Goal: Information Seeking & Learning: Learn about a topic

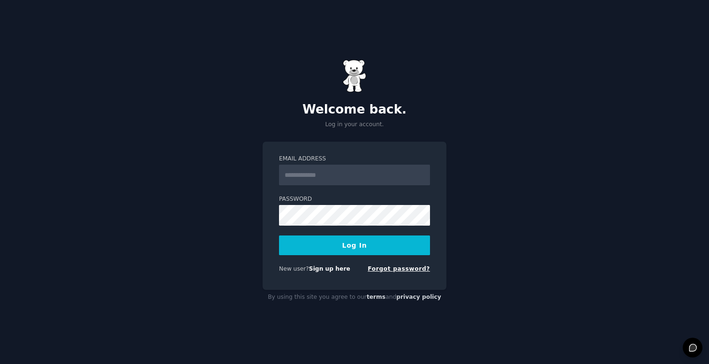
click at [399, 269] on link "Forgot password?" at bounding box center [399, 269] width 62 height 7
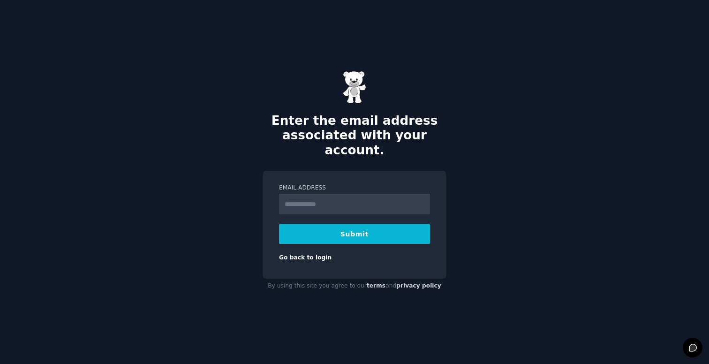
type input "**********"
click at [363, 228] on button "Submit" at bounding box center [354, 234] width 151 height 20
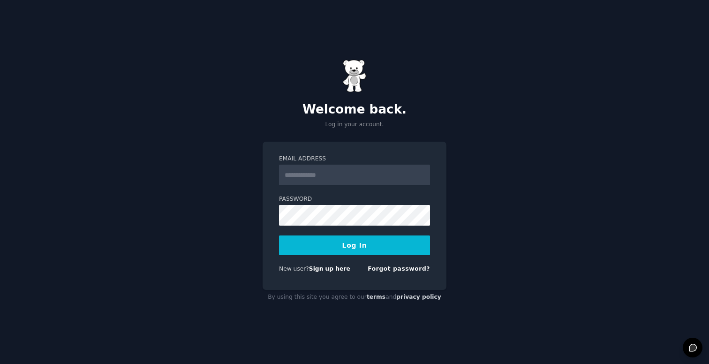
click at [336, 274] on div "New user? Sign up here Forgot password?" at bounding box center [354, 271] width 151 height 12
click at [336, 271] on link "Sign up here" at bounding box center [329, 269] width 41 height 7
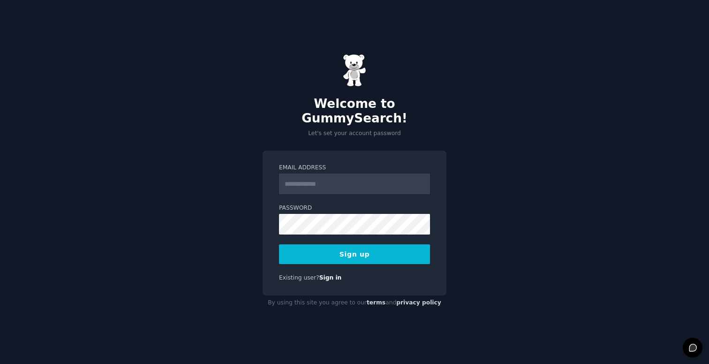
click at [336, 174] on input "Email Address" at bounding box center [354, 184] width 151 height 21
type input "**********"
click at [230, 187] on div "**********" at bounding box center [354, 182] width 709 height 364
click at [334, 254] on button "Sign up" at bounding box center [354, 254] width 151 height 20
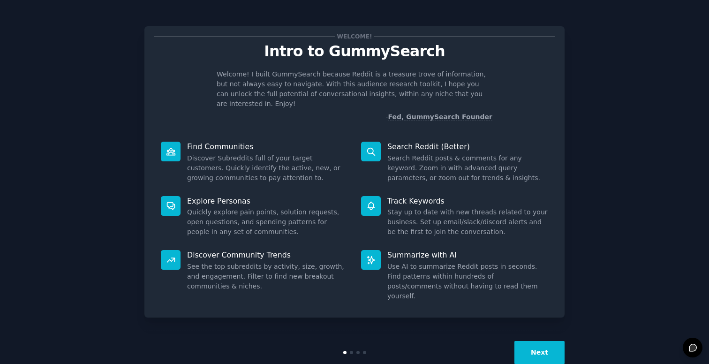
click at [544, 341] on button "Next" at bounding box center [540, 352] width 50 height 23
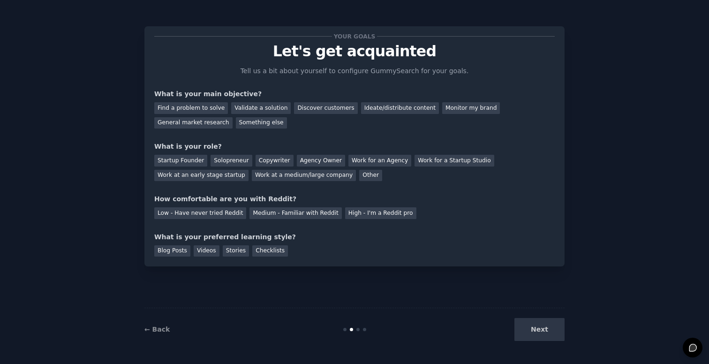
click at [544, 339] on div "Next" at bounding box center [495, 329] width 140 height 23
click at [196, 108] on div "Find a problem to solve" at bounding box center [191, 108] width 74 height 12
click at [326, 108] on div "Discover customers" at bounding box center [325, 108] width 63 height 12
click at [213, 106] on div "Find a problem to solve" at bounding box center [191, 108] width 74 height 12
click at [187, 160] on div "Startup Founder" at bounding box center [180, 161] width 53 height 12
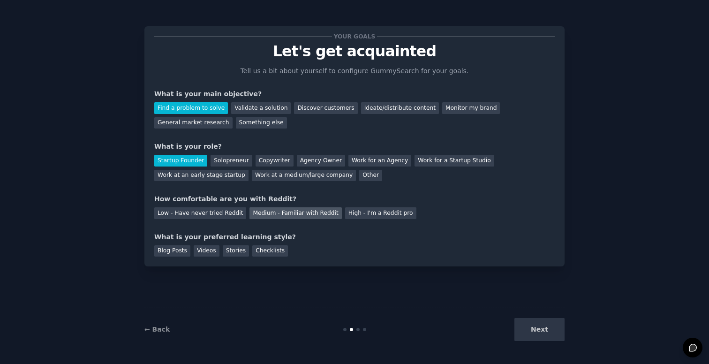
click at [302, 214] on div "Medium - Familiar with Reddit" at bounding box center [296, 213] width 92 height 12
click at [242, 255] on div "Stories" at bounding box center [236, 251] width 26 height 12
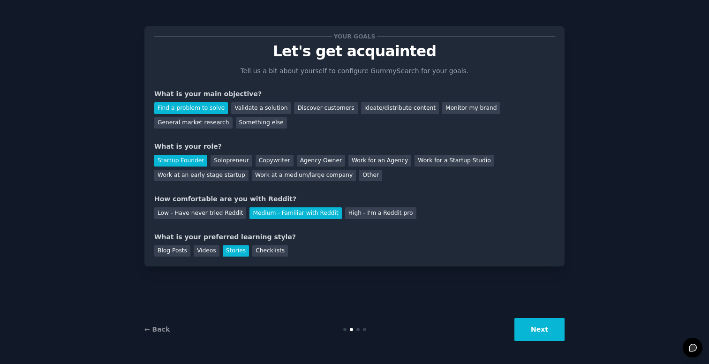
click at [535, 335] on button "Next" at bounding box center [540, 329] width 50 height 23
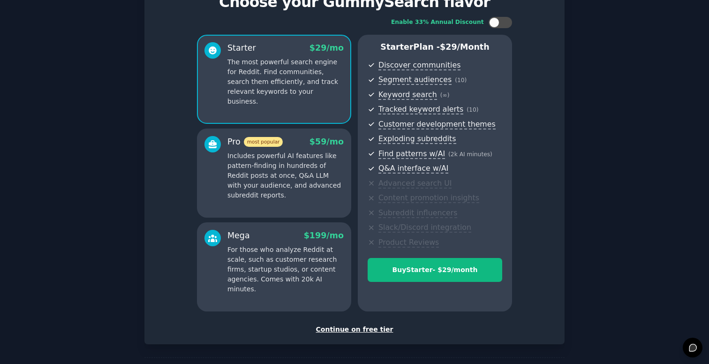
scroll to position [53, 0]
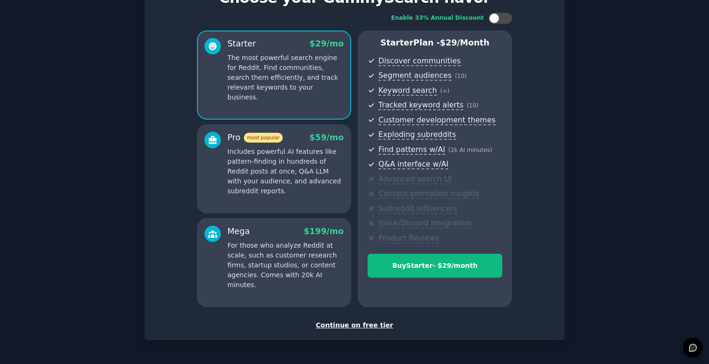
click at [352, 326] on div "Continue on free tier" at bounding box center [354, 325] width 401 height 10
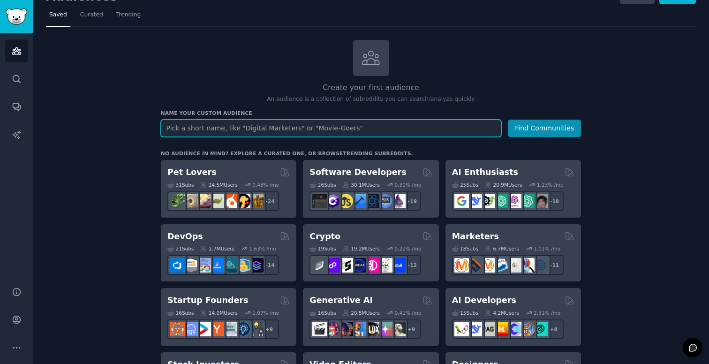
scroll to position [21, 0]
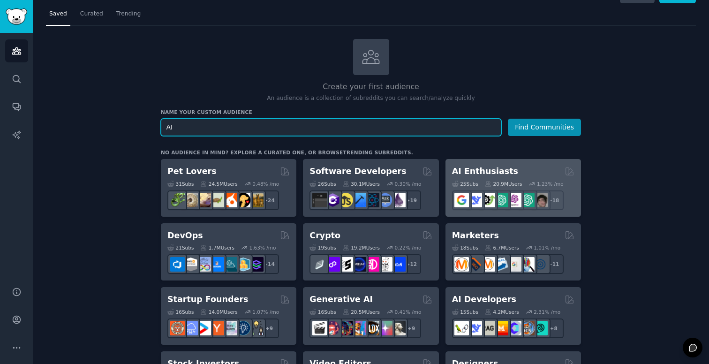
type input "AI"
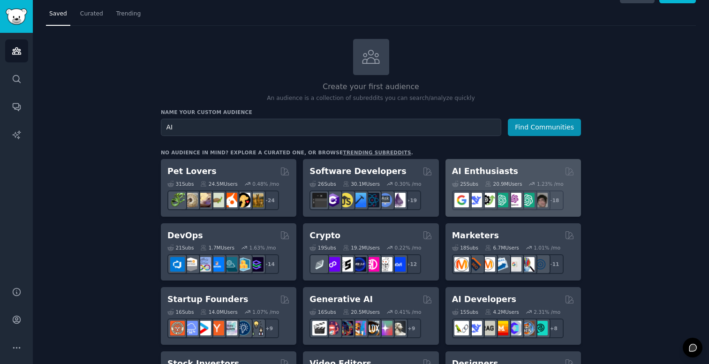
click at [477, 169] on h2 "AI Enthusiasts" at bounding box center [485, 172] width 66 height 12
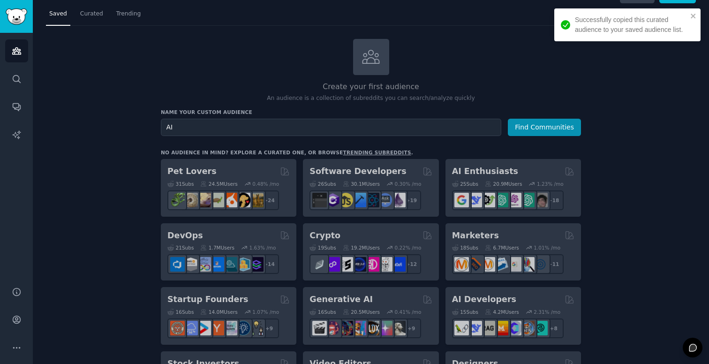
scroll to position [57, 0]
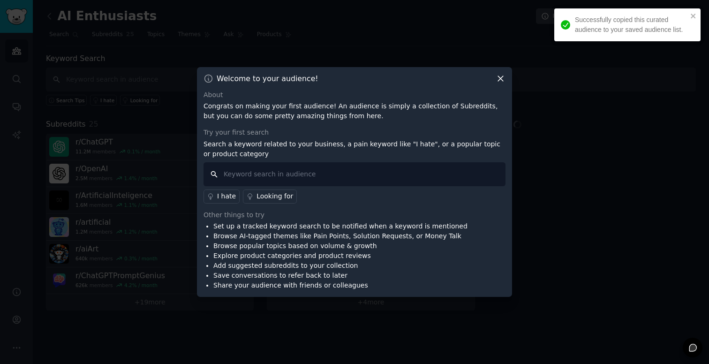
click at [439, 165] on input "text" at bounding box center [355, 174] width 302 height 24
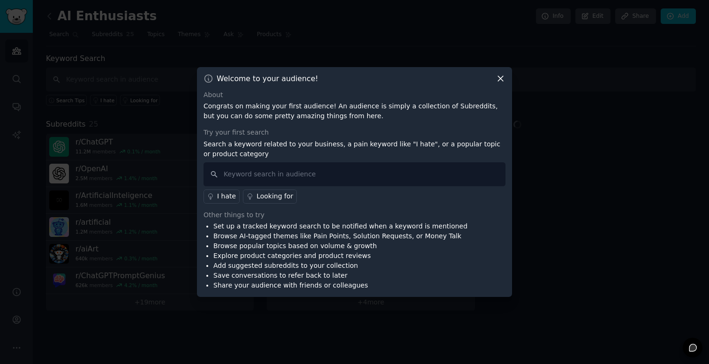
click at [286, 196] on div "I hate Looking for" at bounding box center [355, 194] width 302 height 17
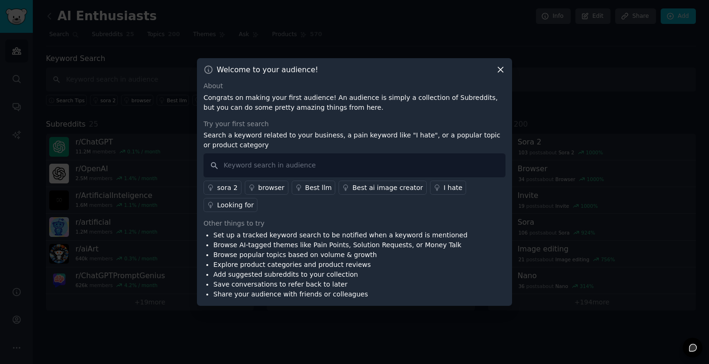
click at [505, 68] on icon at bounding box center [501, 70] width 10 height 10
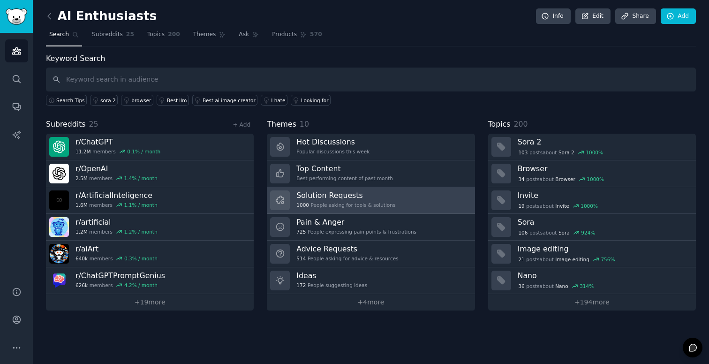
click at [331, 197] on h3 "Solution Requests" at bounding box center [346, 195] width 99 height 10
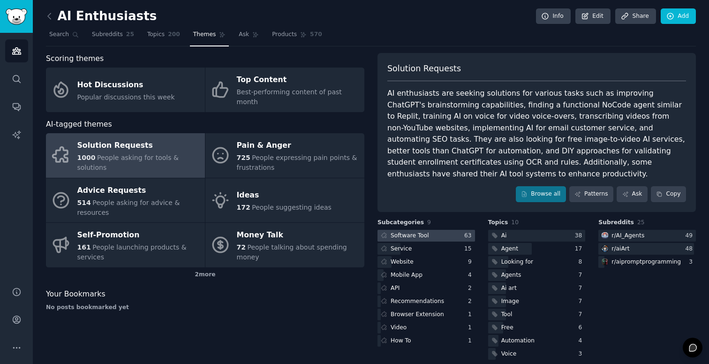
click at [406, 232] on div "Software Tool" at bounding box center [410, 236] width 38 height 8
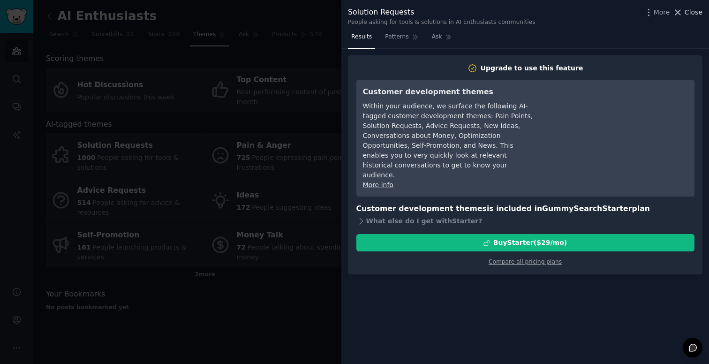
click at [696, 13] on span "Close" at bounding box center [694, 13] width 18 height 10
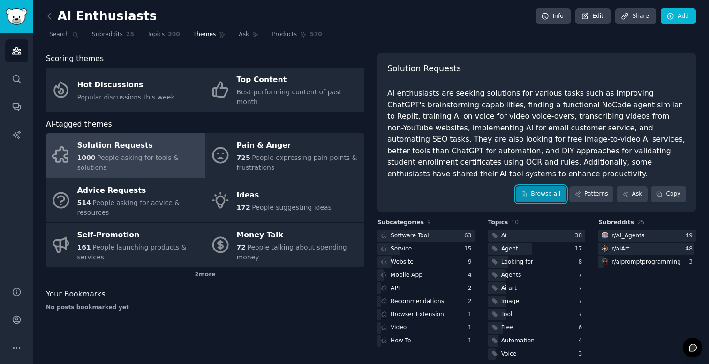
click at [535, 186] on link "Browse all" at bounding box center [541, 194] width 50 height 16
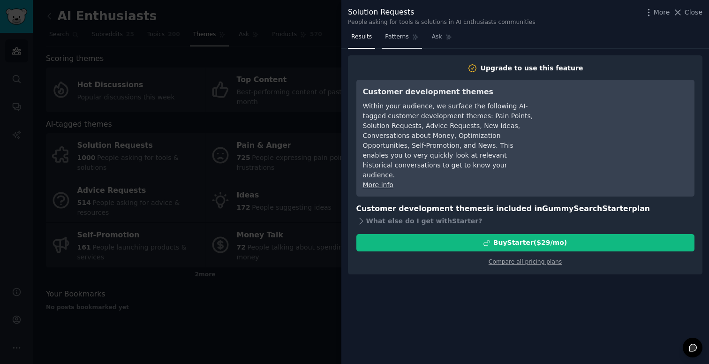
click at [400, 41] on link "Patterns" at bounding box center [402, 39] width 40 height 19
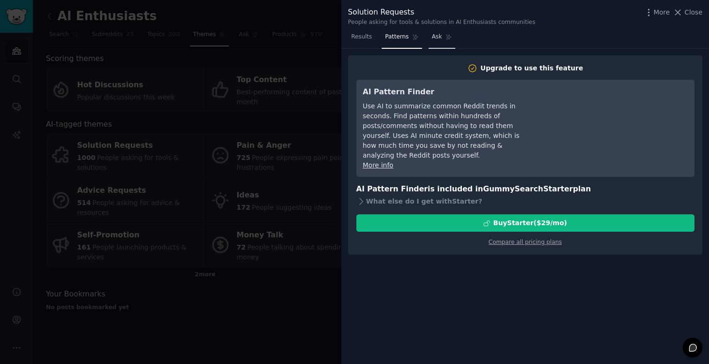
click at [437, 42] on link "Ask" at bounding box center [442, 39] width 27 height 19
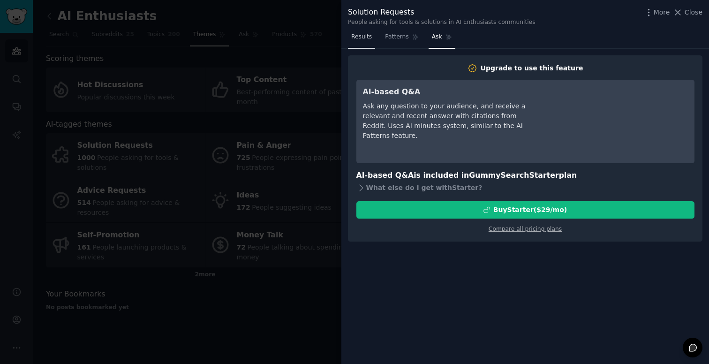
click at [368, 40] on span "Results" at bounding box center [361, 37] width 21 height 8
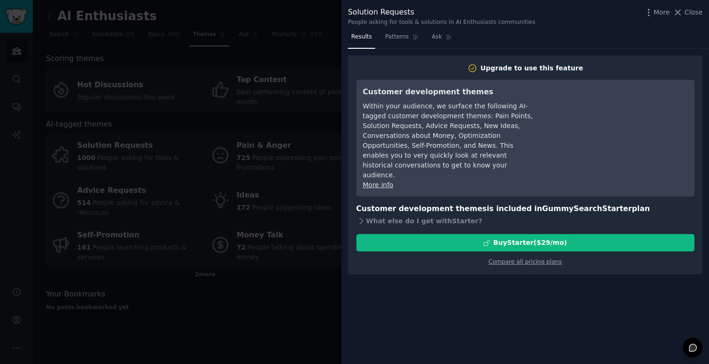
click at [319, 68] on div at bounding box center [354, 182] width 709 height 364
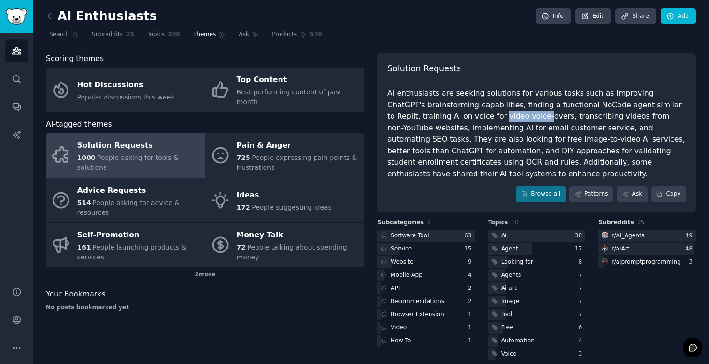
drag, startPoint x: 430, startPoint y: 119, endPoint x: 471, endPoint y: 118, distance: 40.4
click at [471, 119] on div "AI enthusiasts are seeking solutions for various tasks such as improving ChatGP…" at bounding box center [537, 134] width 299 height 92
click at [494, 118] on div "AI enthusiasts are seeking solutions for various tasks such as improving ChatGP…" at bounding box center [537, 134] width 299 height 92
drag, startPoint x: 585, startPoint y: 119, endPoint x: 595, endPoint y: 119, distance: 10.3
click at [589, 119] on div "AI enthusiasts are seeking solutions for various tasks such as improving ChatGP…" at bounding box center [537, 134] width 299 height 92
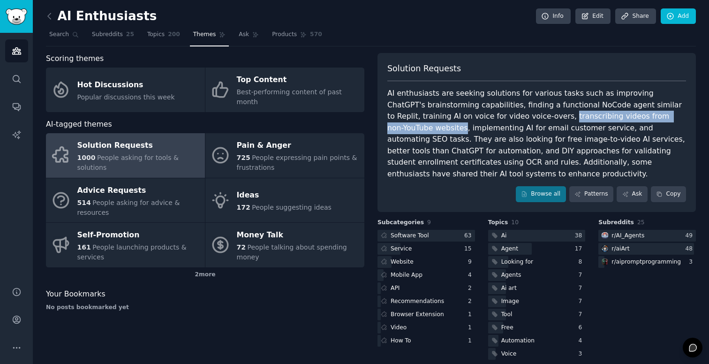
copy div "transcribing videos from non-YouTube websites"
drag, startPoint x: 651, startPoint y: 114, endPoint x: 492, endPoint y: 114, distance: 159.1
click at [492, 114] on div "AI enthusiasts are seeking solutions for various tasks such as improving ChatGP…" at bounding box center [537, 134] width 299 height 92
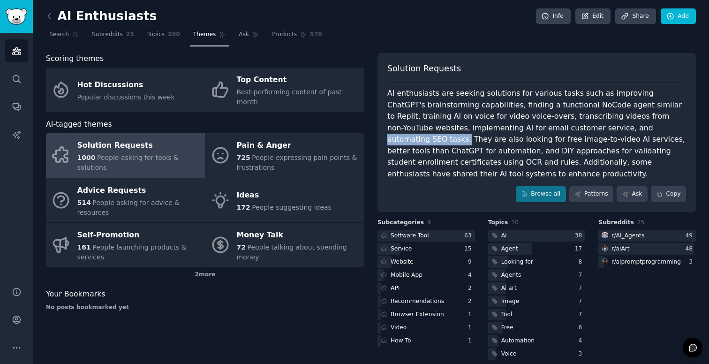
drag, startPoint x: 625, startPoint y: 129, endPoint x: 551, endPoint y: 128, distance: 74.2
click at [551, 128] on div "AI enthusiasts are seeking solutions for various tasks such as improving ChatGP…" at bounding box center [537, 134] width 299 height 92
copy div "automating SEO tasks."
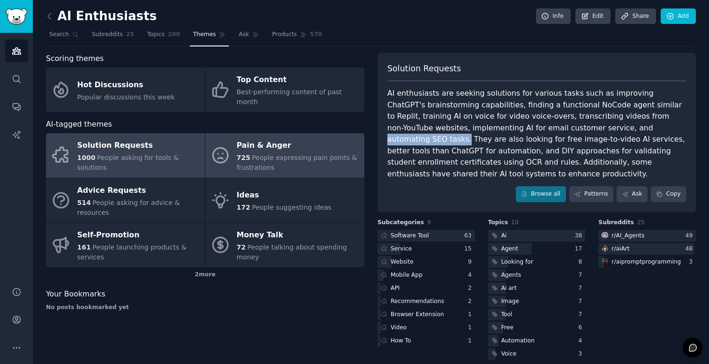
click at [294, 154] on span "People expressing pain points & frustrations" at bounding box center [297, 162] width 121 height 17
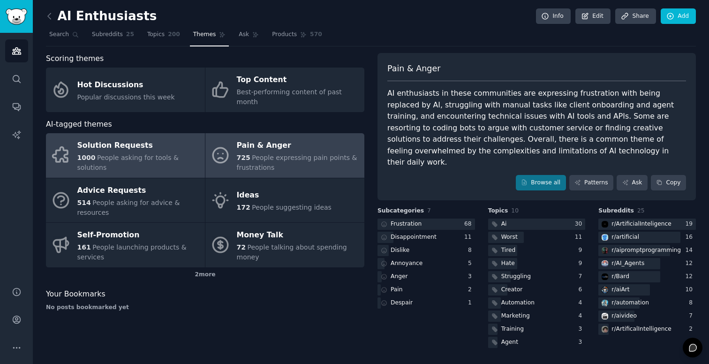
click at [137, 141] on div "Solution Requests" at bounding box center [138, 145] width 123 height 15
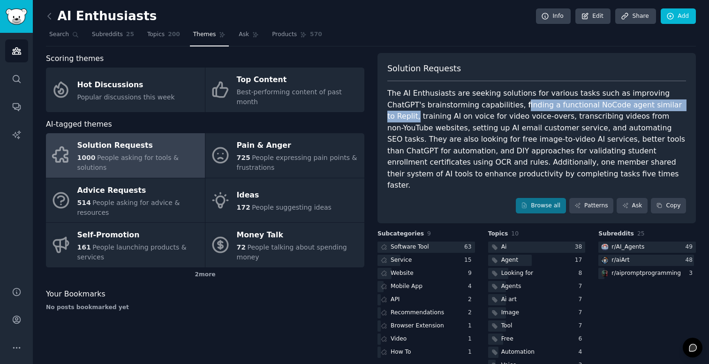
drag, startPoint x: 646, startPoint y: 104, endPoint x: 479, endPoint y: 103, distance: 167.5
click at [479, 103] on div "The AI Enthusiasts are seeking solutions for various tasks such as improving Ch…" at bounding box center [537, 140] width 299 height 104
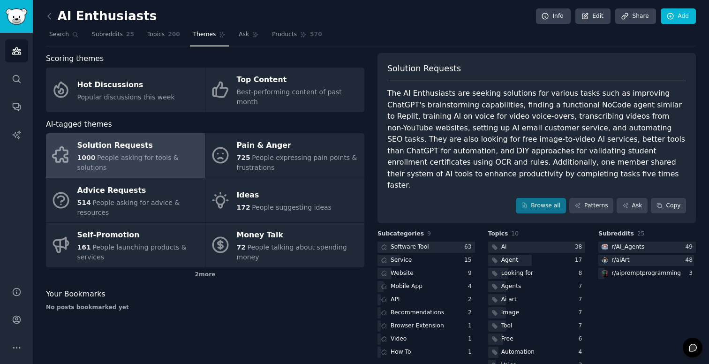
click at [451, 118] on div "The AI Enthusiasts are seeking solutions for various tasks such as improving Ch…" at bounding box center [537, 140] width 299 height 104
drag, startPoint x: 396, startPoint y: 116, endPoint x: 480, endPoint y: 116, distance: 84.5
click at [480, 116] on div "The AI Enthusiasts are seeking solutions for various tasks such as improving Ch…" at bounding box center [537, 140] width 299 height 104
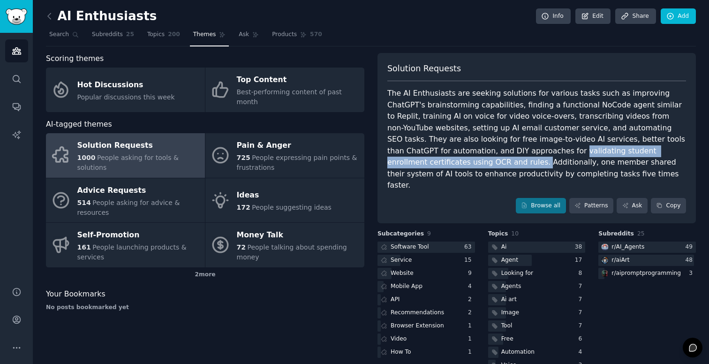
drag, startPoint x: 651, startPoint y: 150, endPoint x: 440, endPoint y: 149, distance: 211.1
click at [440, 149] on div "The AI Enthusiasts are seeking solutions for various tasks such as improving Ch…" at bounding box center [537, 140] width 299 height 104
copy div "validating student enrollment certificates using OCR and rules."
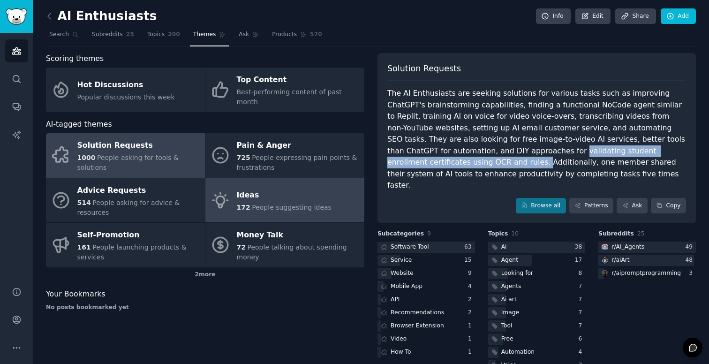
click at [299, 203] on div "172 People suggesting ideas" at bounding box center [284, 208] width 95 height 10
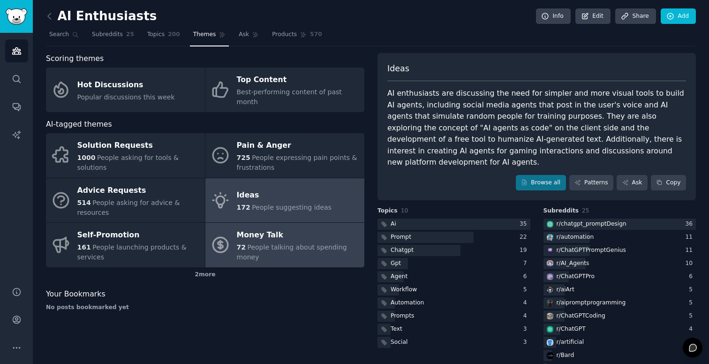
click at [327, 245] on div "72 People talking about spending money" at bounding box center [298, 253] width 123 height 20
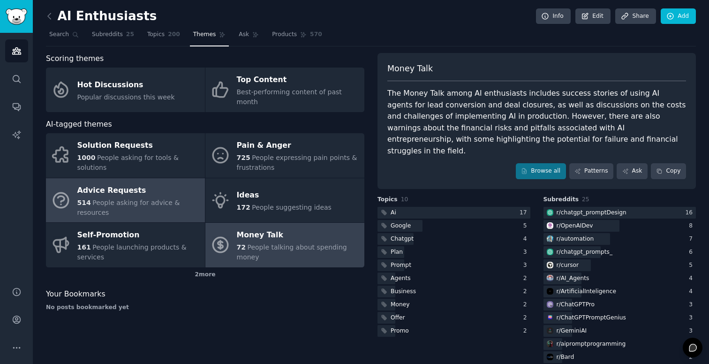
click at [116, 186] on div "Advice Requests" at bounding box center [138, 190] width 123 height 15
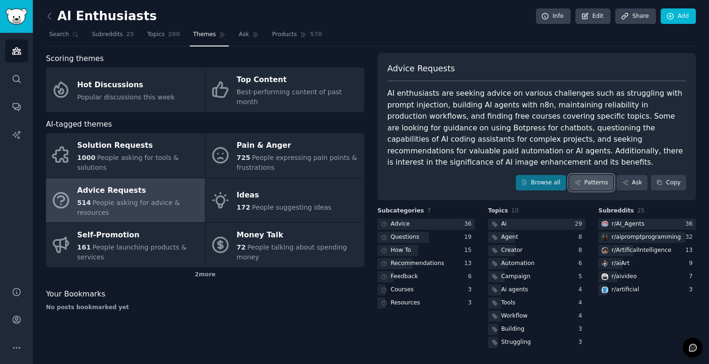
click at [608, 188] on link "Patterns" at bounding box center [592, 183] width 44 height 16
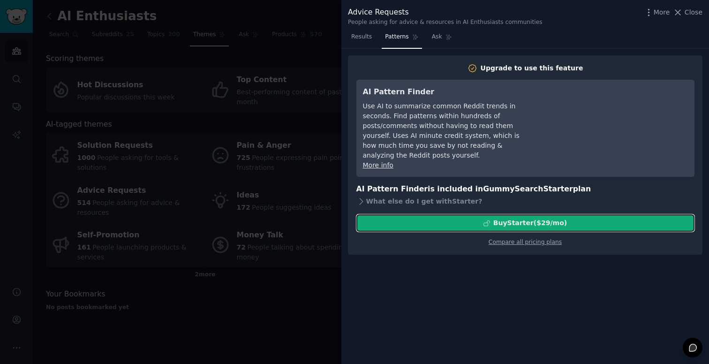
click at [577, 218] on div "Buy Starter ($ 29 /mo )" at bounding box center [525, 223] width 337 height 10
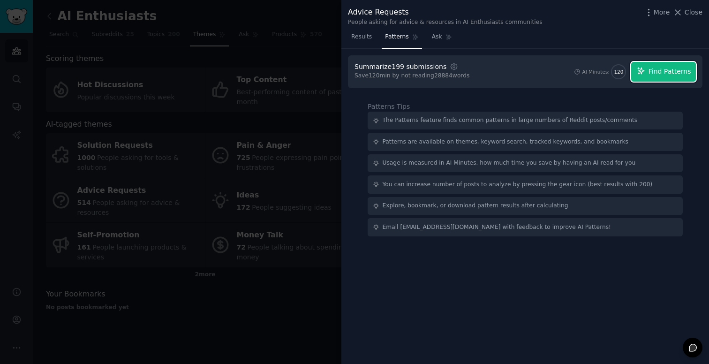
click at [661, 77] on button "Find Patterns" at bounding box center [664, 72] width 65 height 20
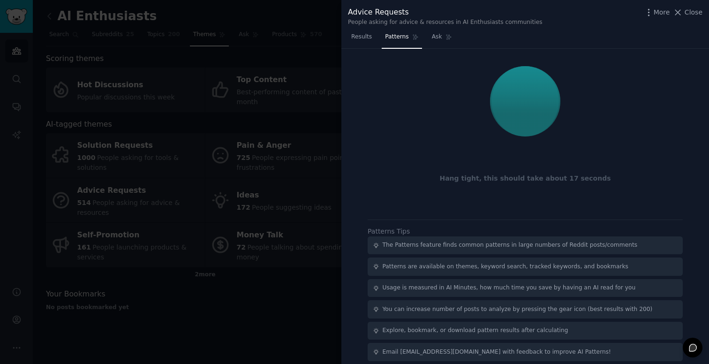
scroll to position [7, 0]
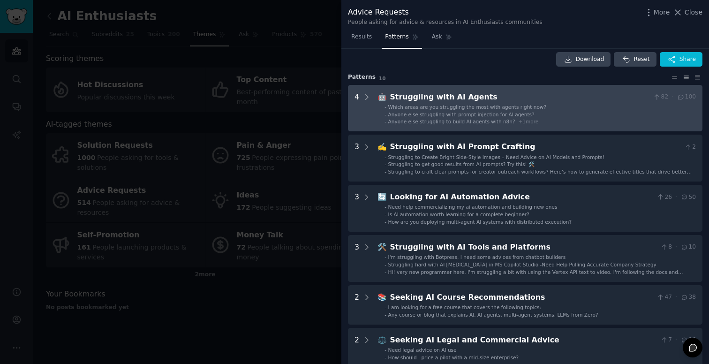
click at [421, 95] on div "Struggling with AI Agents" at bounding box center [520, 97] width 260 height 12
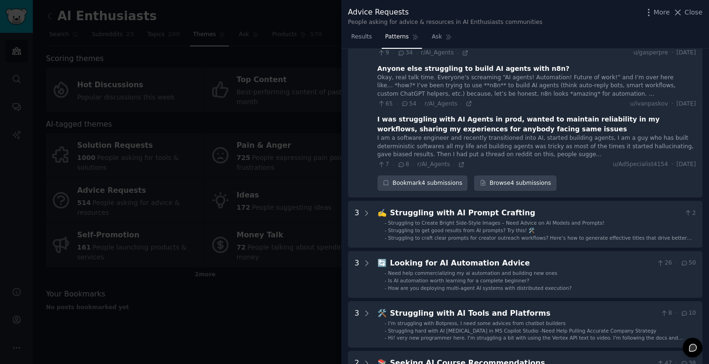
scroll to position [171, 0]
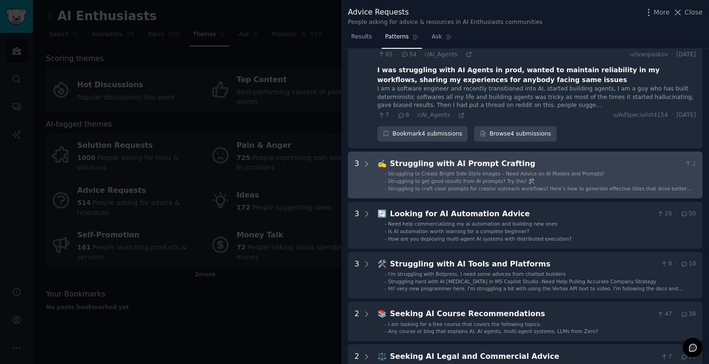
click at [462, 163] on div "Struggling with AI Prompt Crafting" at bounding box center [535, 164] width 291 height 12
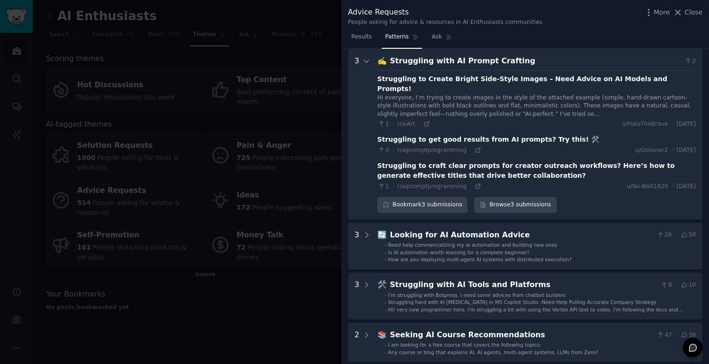
scroll to position [298, 0]
click at [431, 62] on div "Struggling with AI Prompt Crafting" at bounding box center [535, 61] width 291 height 12
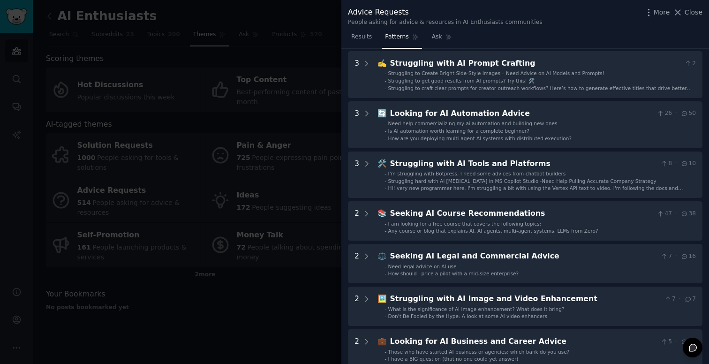
scroll to position [297, 0]
click at [301, 140] on div at bounding box center [354, 182] width 709 height 364
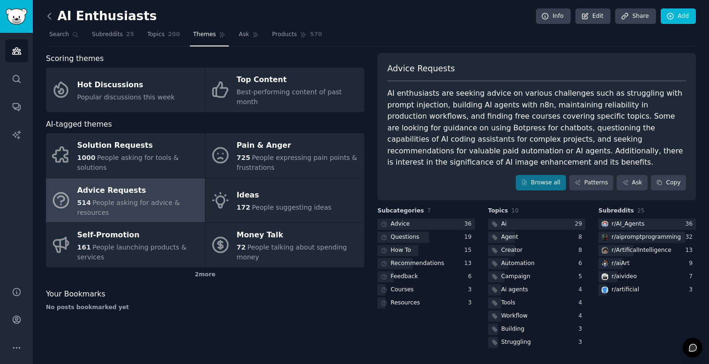
click at [53, 16] on icon at bounding box center [50, 16] width 10 height 10
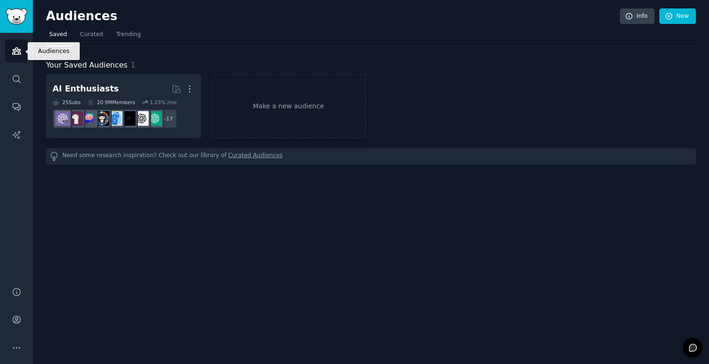
click at [13, 53] on icon "Sidebar" at bounding box center [17, 51] width 10 height 10
click at [12, 28] on link "Sidebar" at bounding box center [16, 16] width 33 height 33
click at [250, 105] on link "Make a new audience" at bounding box center [288, 106] width 155 height 64
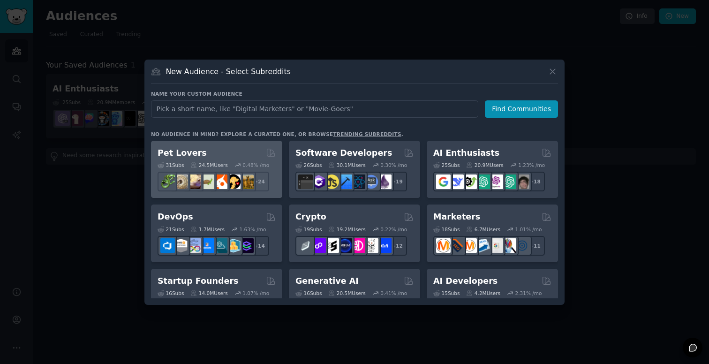
click at [236, 148] on div "Pet Lovers" at bounding box center [217, 153] width 118 height 12
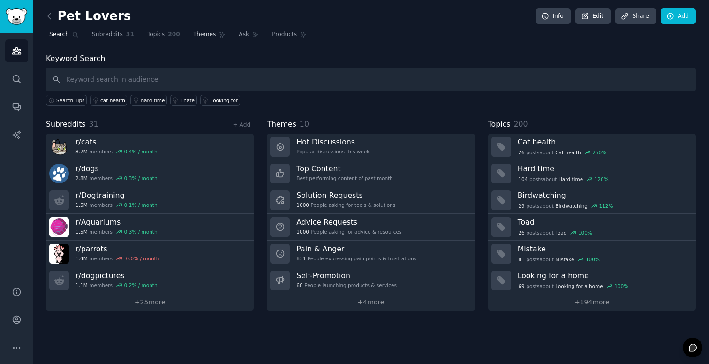
click at [212, 31] on span "Themes" at bounding box center [204, 34] width 23 height 8
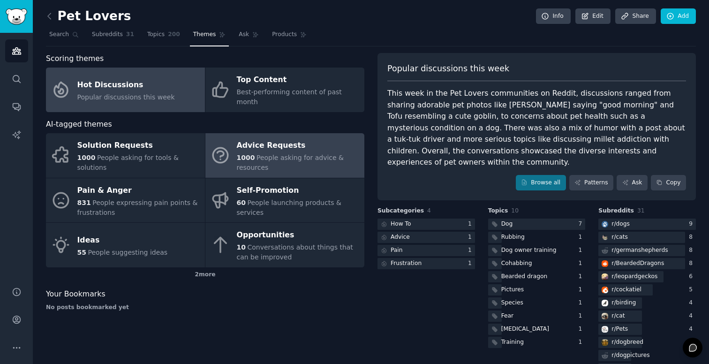
click at [300, 153] on div "1000 People asking for advice & resources" at bounding box center [298, 163] width 123 height 20
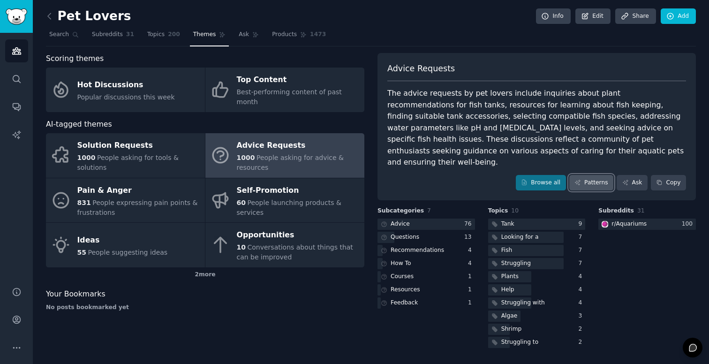
click at [589, 175] on link "Patterns" at bounding box center [592, 183] width 44 height 16
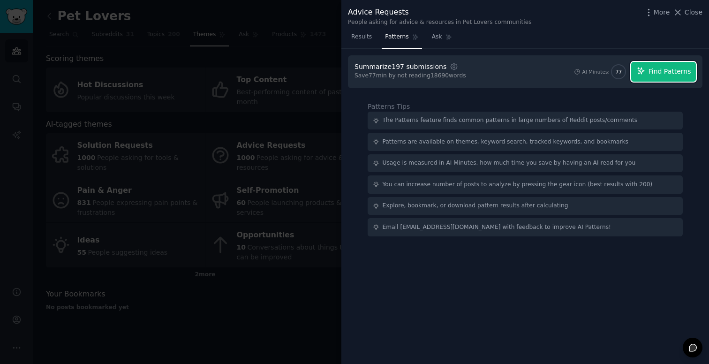
click at [638, 71] on icon "button" at bounding box center [641, 71] width 8 height 8
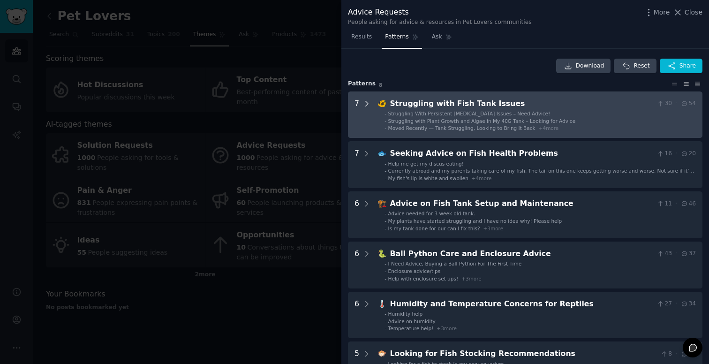
click at [367, 103] on icon at bounding box center [367, 103] width 2 height 5
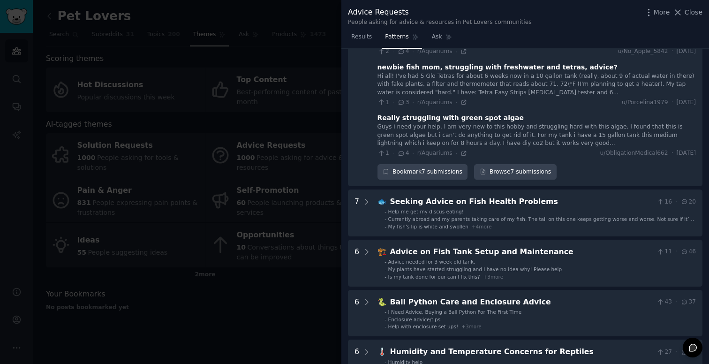
scroll to position [312, 0]
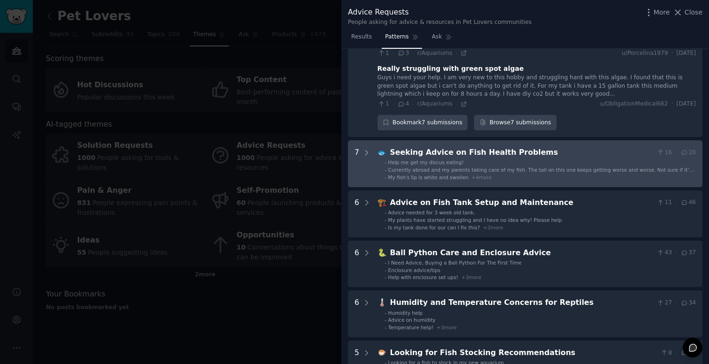
click at [390, 149] on div "Seeking Advice on Fish Health Problems" at bounding box center [521, 153] width 263 height 12
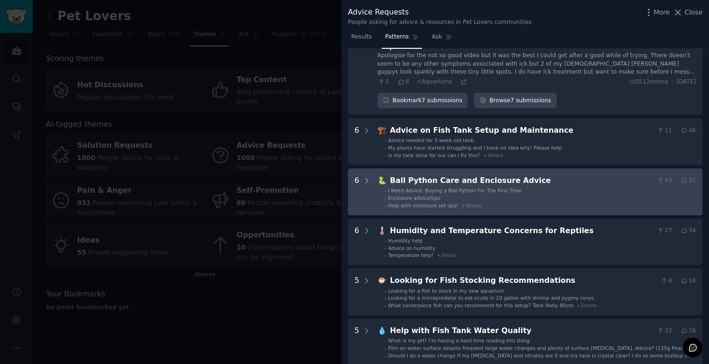
scroll to position [744, 0]
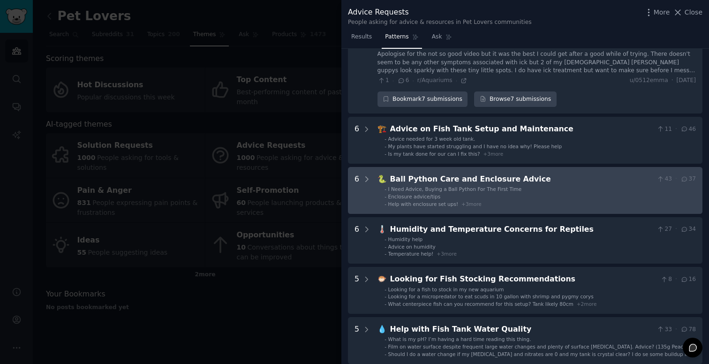
click at [399, 174] on div "Ball Python Care and Enclosure Advice" at bounding box center [521, 180] width 263 height 12
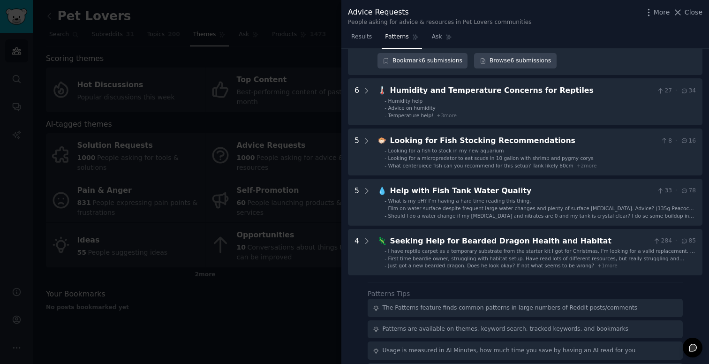
scroll to position [1237, 0]
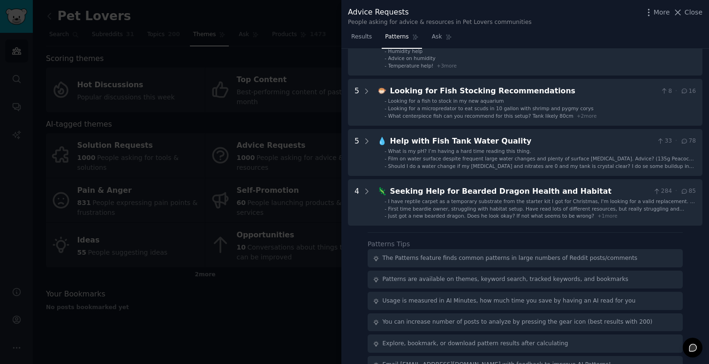
click at [303, 293] on div at bounding box center [354, 182] width 709 height 364
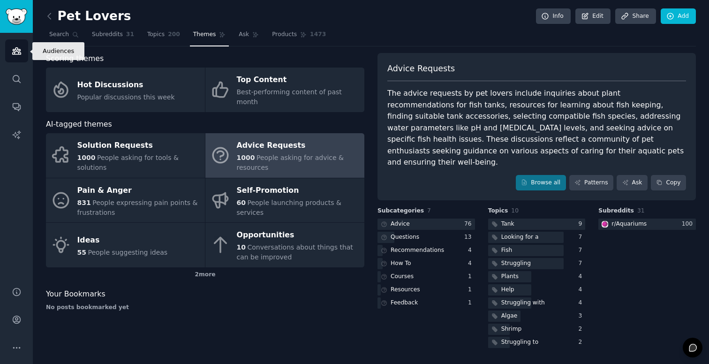
click at [19, 53] on icon "Sidebar" at bounding box center [16, 51] width 8 height 7
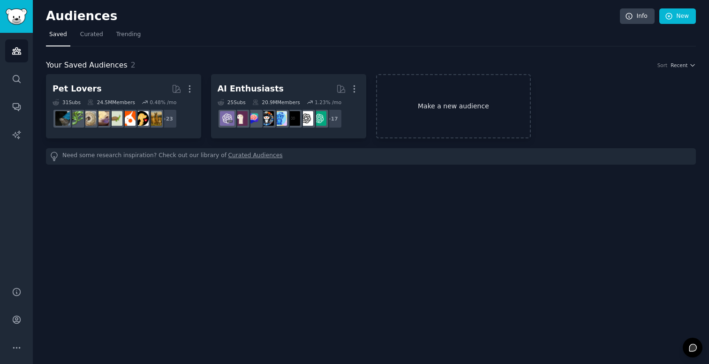
click at [418, 98] on link "Make a new audience" at bounding box center [453, 106] width 155 height 64
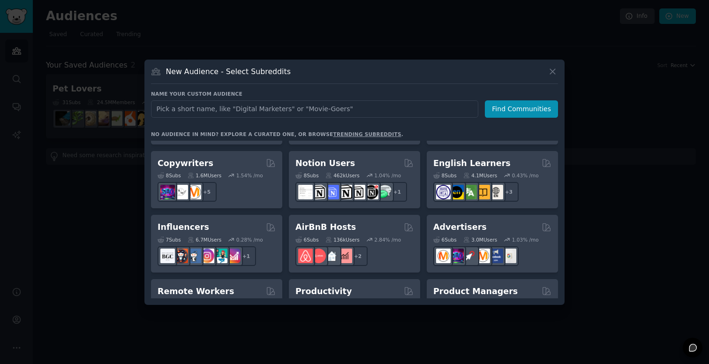
scroll to position [568, 0]
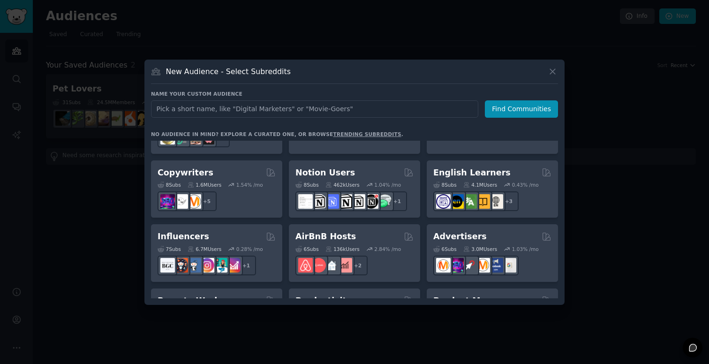
click at [340, 107] on input "text" at bounding box center [314, 108] width 327 height 17
type input "iptv"
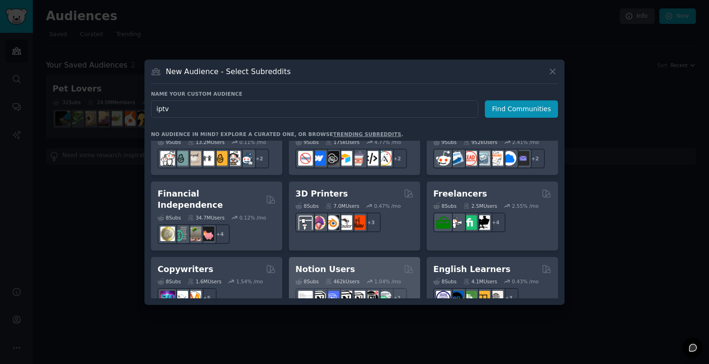
scroll to position [0, 0]
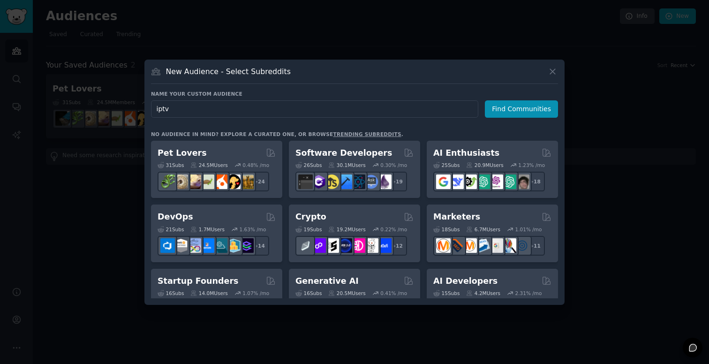
click button "Find Communities" at bounding box center [521, 108] width 73 height 17
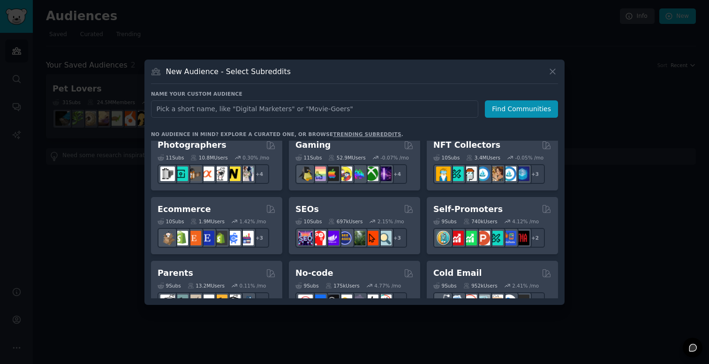
scroll to position [330, 0]
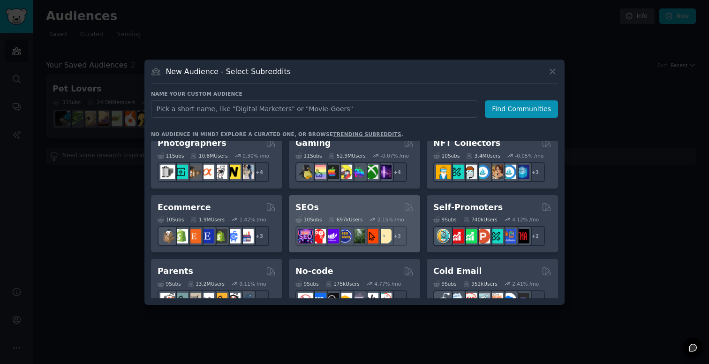
click at [386, 202] on div "SEOs" at bounding box center [355, 208] width 118 height 12
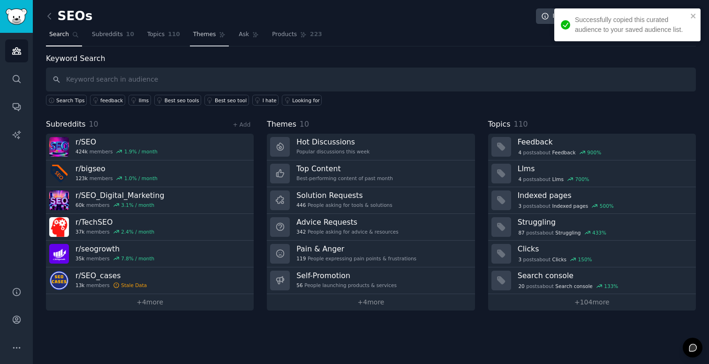
click at [198, 34] on span "Themes" at bounding box center [204, 34] width 23 height 8
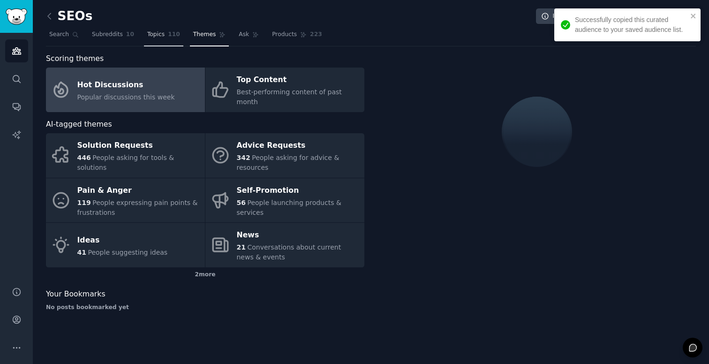
click at [175, 32] on span "110" at bounding box center [174, 34] width 12 height 8
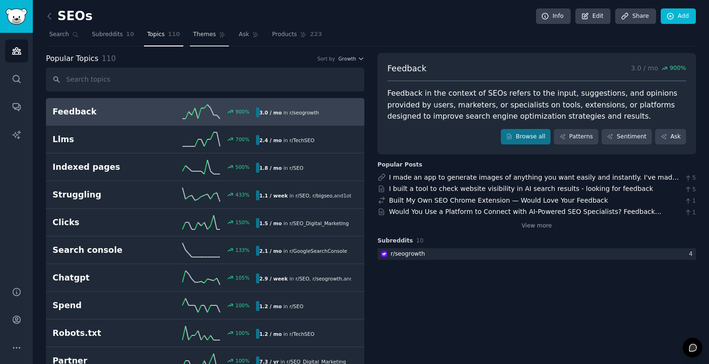
click at [193, 32] on span "Themes" at bounding box center [204, 34] width 23 height 8
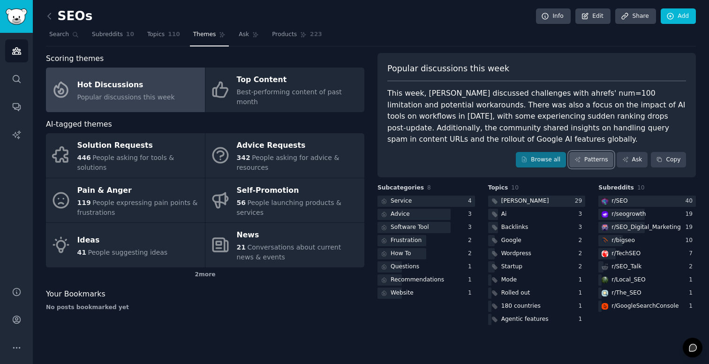
click at [602, 160] on link "Patterns" at bounding box center [592, 160] width 44 height 16
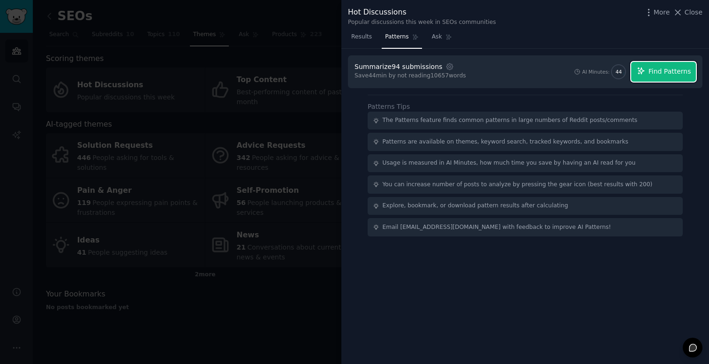
click at [670, 78] on button "Find Patterns" at bounding box center [664, 72] width 65 height 20
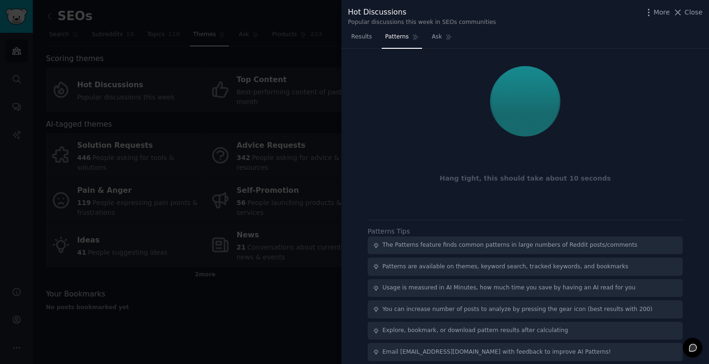
scroll to position [7, 0]
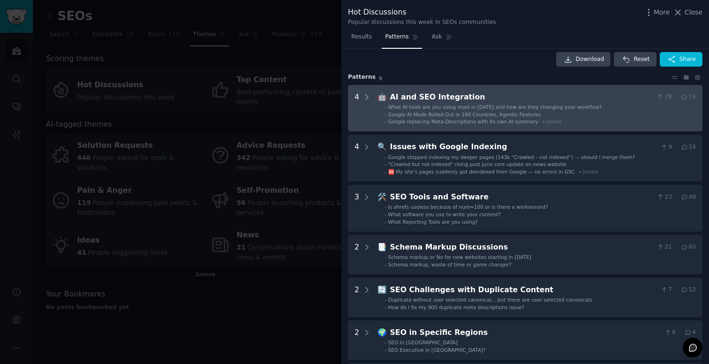
click at [444, 88] on Integration "4 🤖 AI and SEO Integration 78 · 74 - What AI tools are you using most in 2025 a…" at bounding box center [525, 108] width 355 height 47
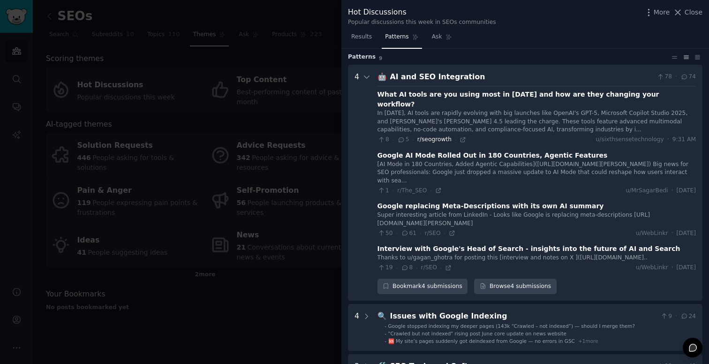
scroll to position [25, 0]
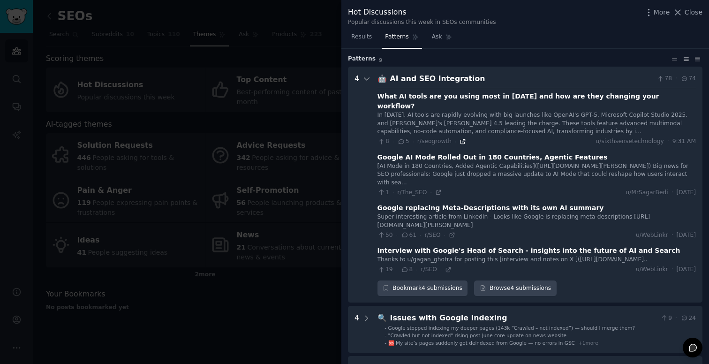
click at [462, 138] on icon at bounding box center [463, 141] width 7 height 7
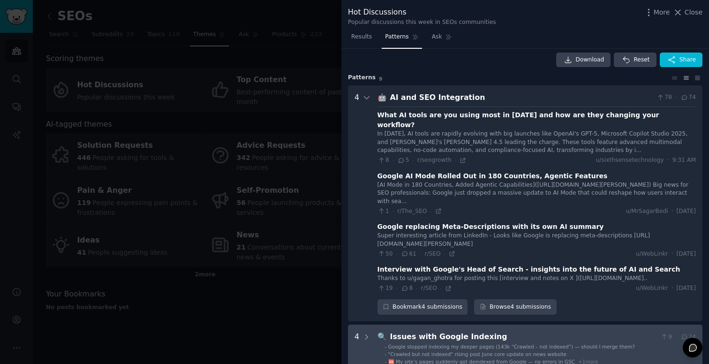
scroll to position [0, 0]
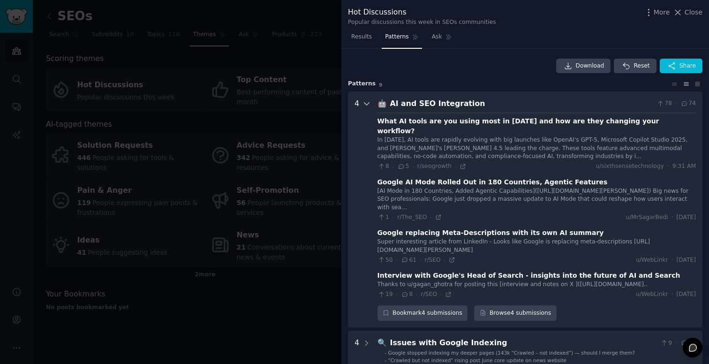
click at [365, 103] on icon at bounding box center [367, 104] width 5 height 2
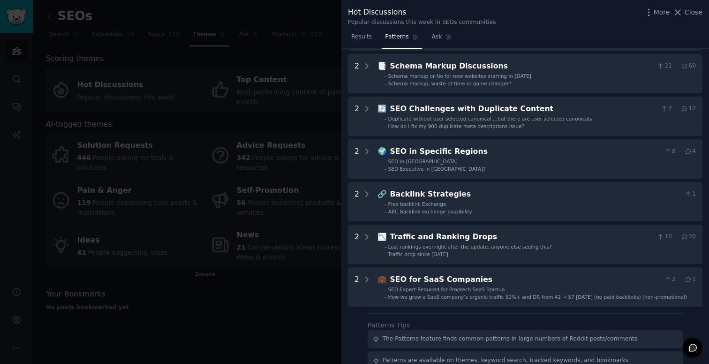
scroll to position [289, 0]
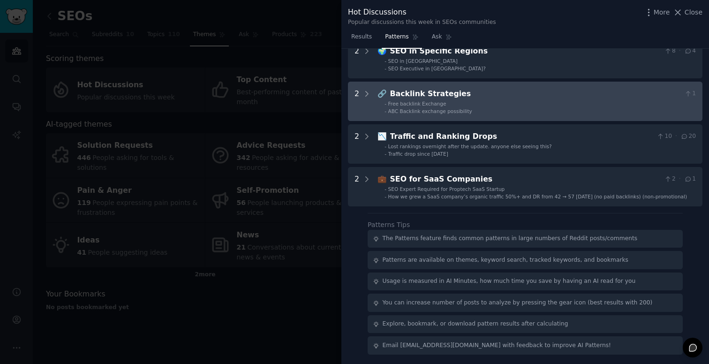
click at [401, 106] on div "Free backlink Exchange" at bounding box center [417, 103] width 58 height 7
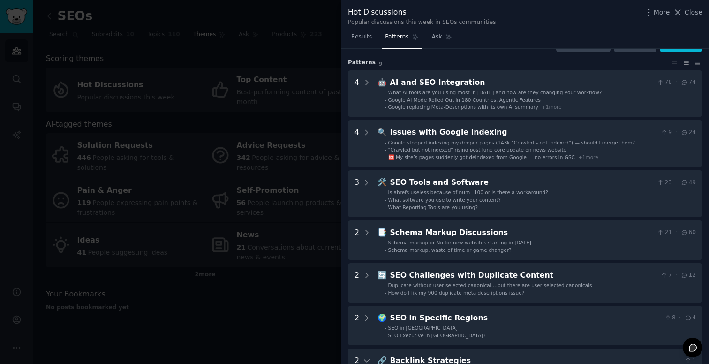
scroll to position [0, 0]
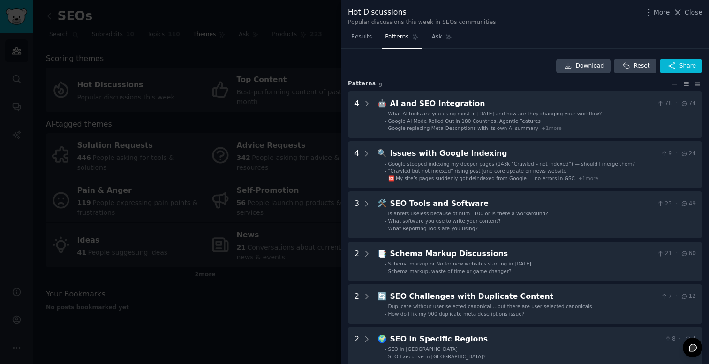
click at [332, 277] on div at bounding box center [354, 182] width 709 height 364
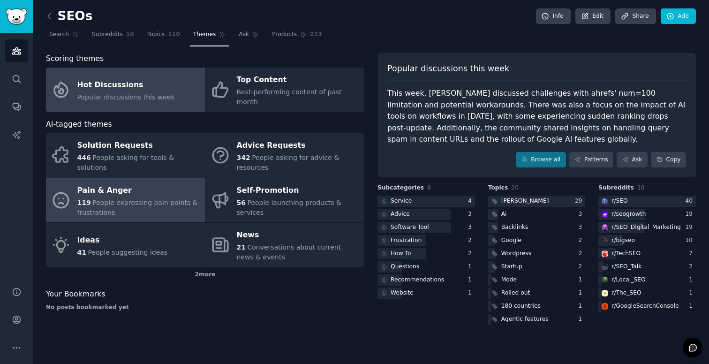
click at [177, 198] on div "119 People expressing pain points & frustrations" at bounding box center [138, 208] width 123 height 20
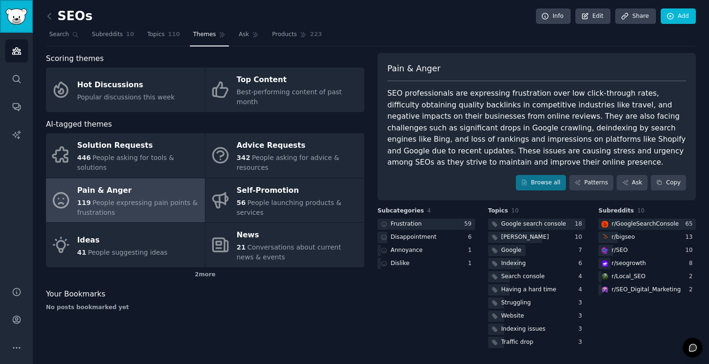
click at [7, 6] on link "Sidebar" at bounding box center [16, 16] width 33 height 33
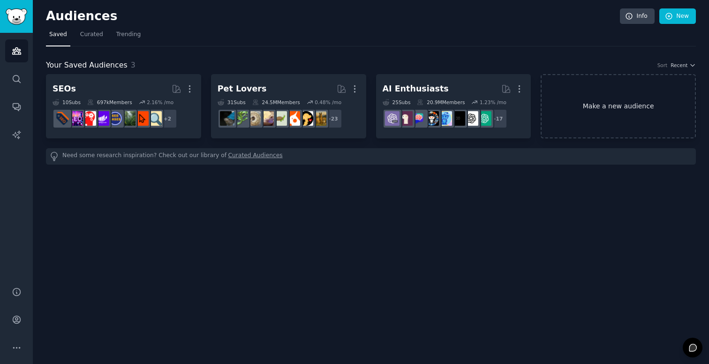
click at [599, 129] on link "Make a new audience" at bounding box center [618, 106] width 155 height 64
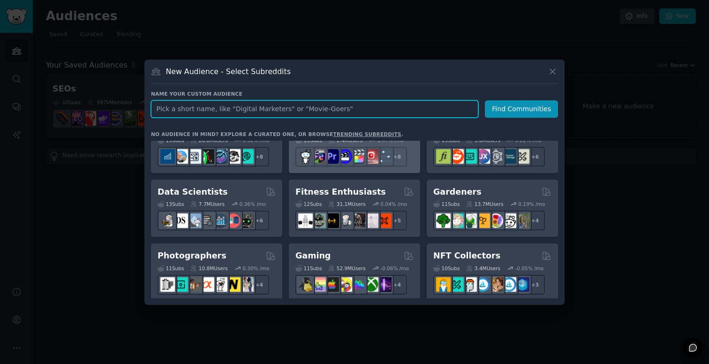
scroll to position [224, 0]
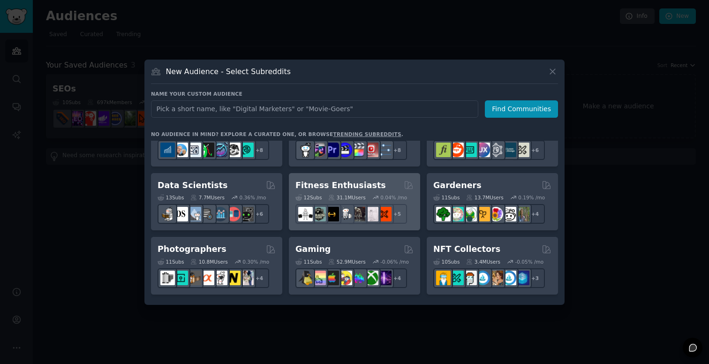
click at [356, 184] on h2 "Fitness Enthusiasts" at bounding box center [341, 186] width 91 height 12
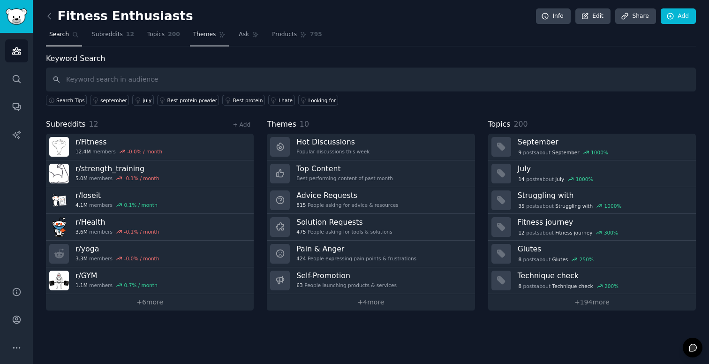
click at [208, 33] on span "Themes" at bounding box center [204, 34] width 23 height 8
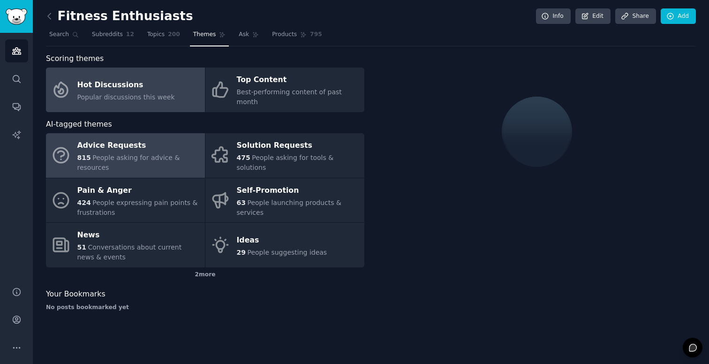
click at [167, 154] on span "People asking for advice & resources" at bounding box center [128, 162] width 103 height 17
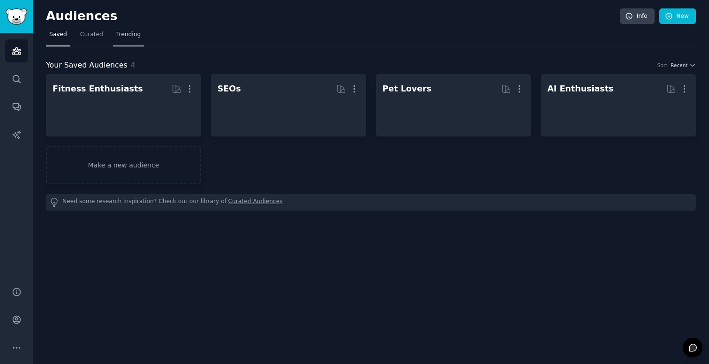
click at [129, 27] on link "Trending" at bounding box center [128, 36] width 31 height 19
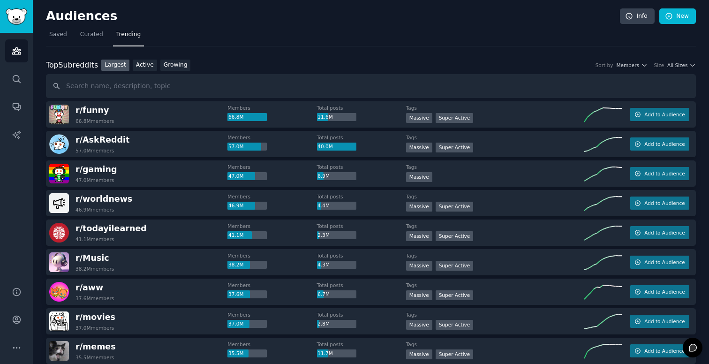
click at [177, 146] on div "r/ AskReddit 57.0M members" at bounding box center [138, 144] width 178 height 20
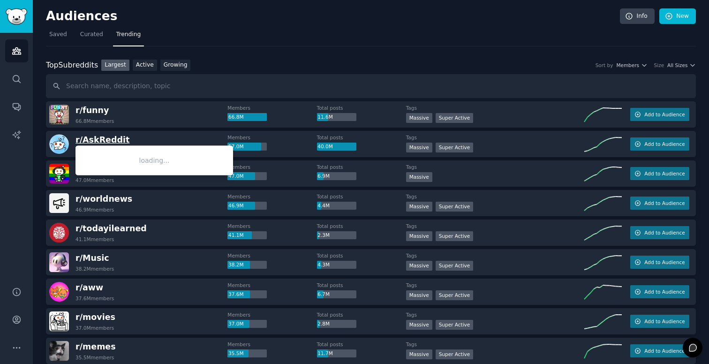
click at [104, 139] on span "r/ AskReddit" at bounding box center [103, 139] width 54 height 9
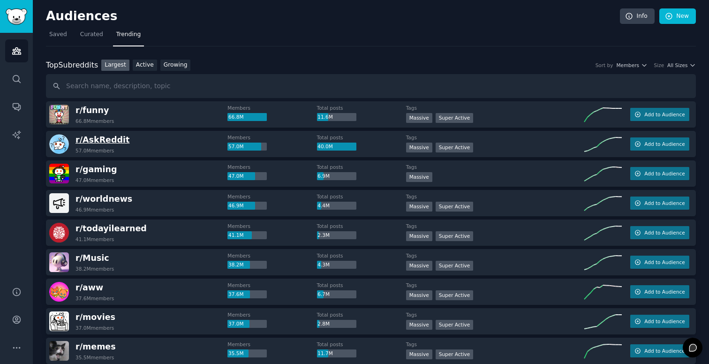
click at [109, 142] on span "r/ AskReddit" at bounding box center [103, 139] width 54 height 9
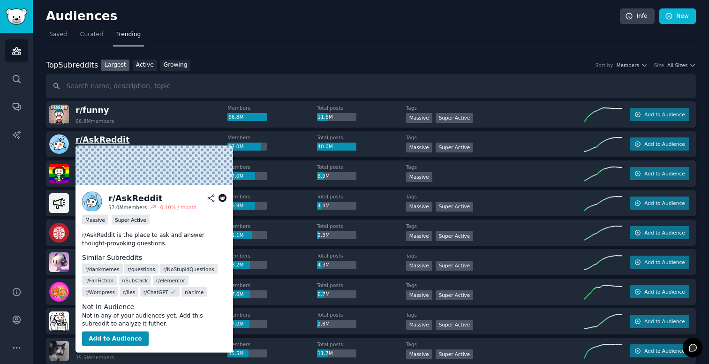
click at [107, 142] on span "r/ AskReddit" at bounding box center [103, 139] width 54 height 9
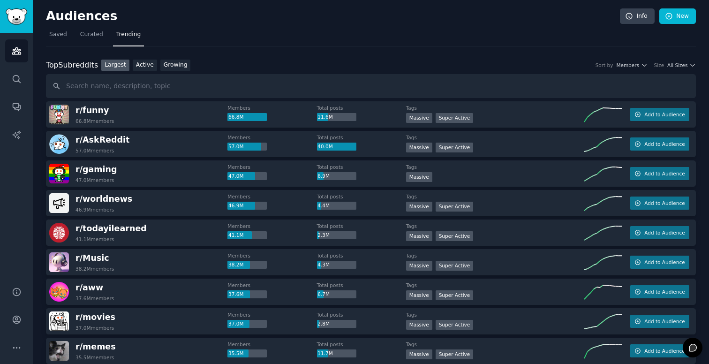
click at [57, 143] on img at bounding box center [59, 144] width 20 height 20
click at [676, 144] on span "Add to Audience" at bounding box center [665, 144] width 40 height 7
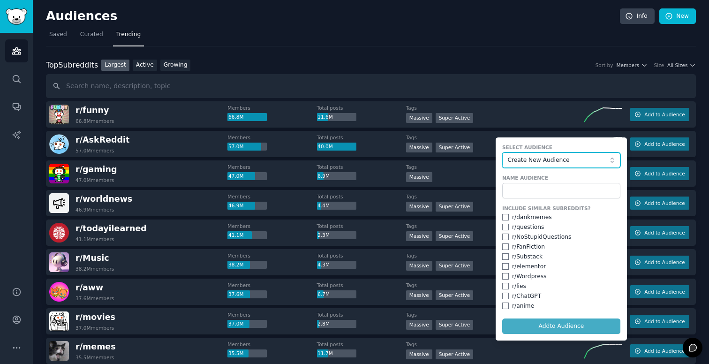
click at [541, 160] on span "Create New Audience" at bounding box center [559, 160] width 103 height 8
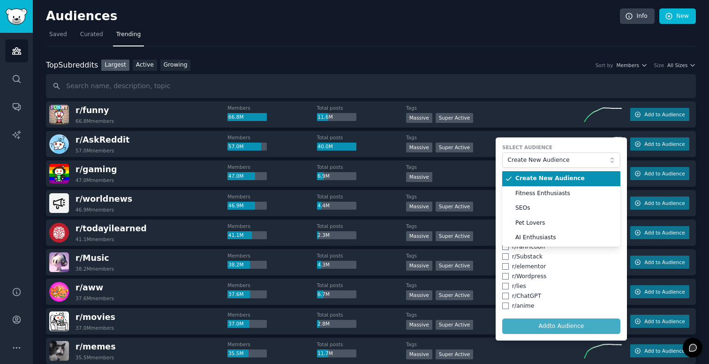
click at [538, 149] on label "Select Audience" at bounding box center [561, 147] width 118 height 7
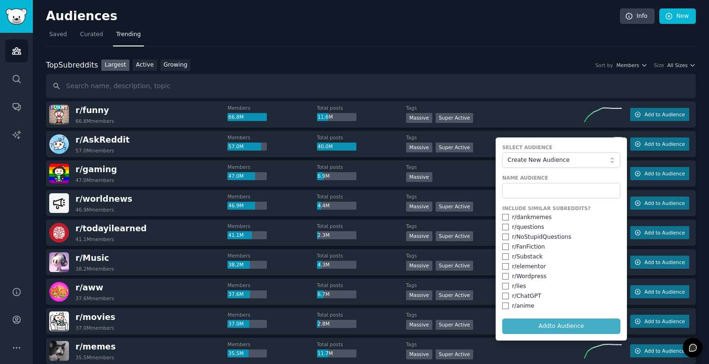
click at [555, 325] on form "Select Audience Create New Audience Name Audience Include Similar Subreddits? r…" at bounding box center [561, 238] width 131 height 203
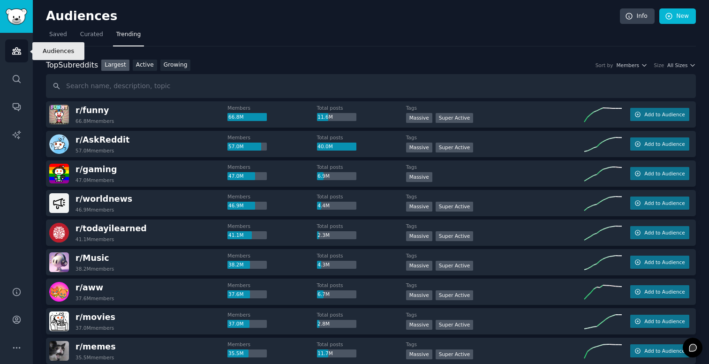
click at [12, 40] on link "Audiences" at bounding box center [16, 50] width 23 height 23
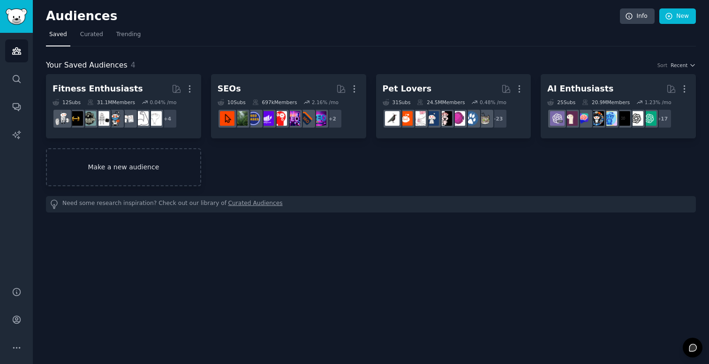
click at [143, 175] on link "Make a new audience" at bounding box center [123, 167] width 155 height 38
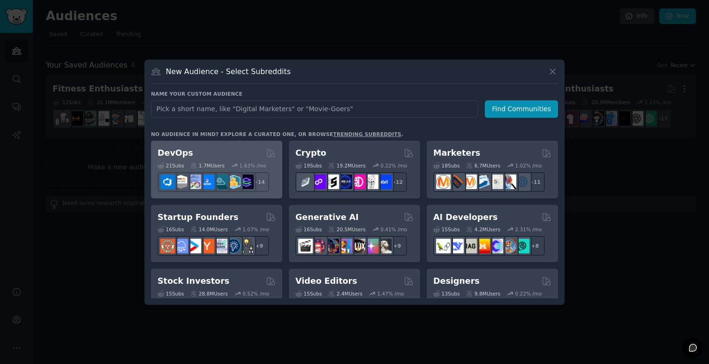
scroll to position [64, 0]
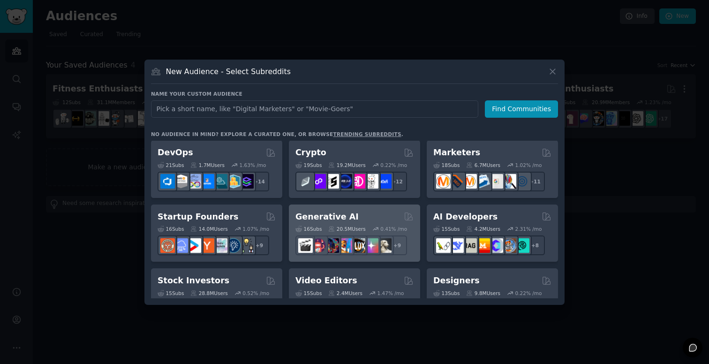
click at [356, 215] on div "Generative AI" at bounding box center [355, 217] width 118 height 12
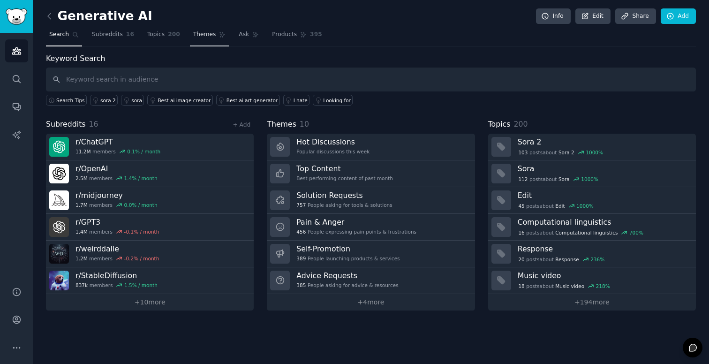
click at [201, 39] on link "Themes" at bounding box center [209, 36] width 39 height 19
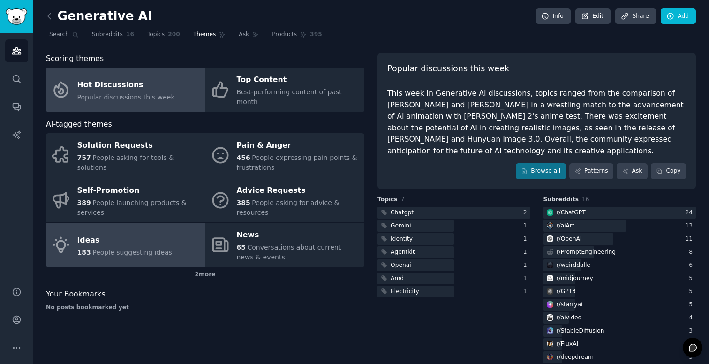
click at [144, 233] on div "Ideas" at bounding box center [124, 240] width 95 height 15
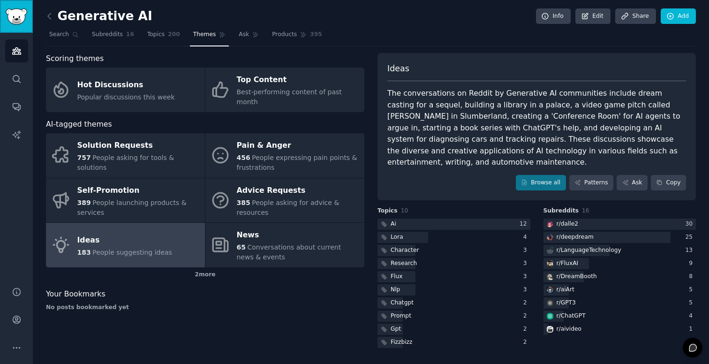
click at [25, 9] on img "Sidebar" at bounding box center [17, 16] width 22 height 16
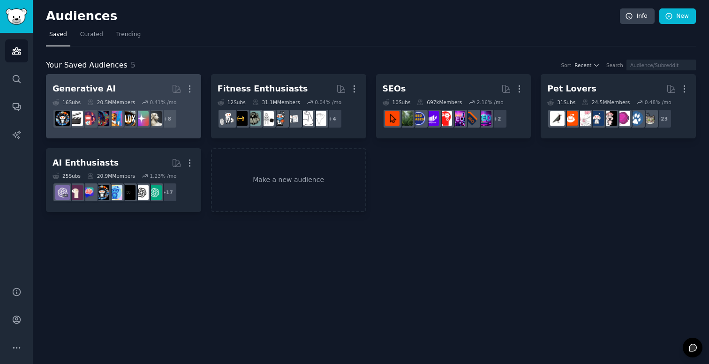
click at [138, 90] on h2 "Generative AI More" at bounding box center [124, 89] width 142 height 16
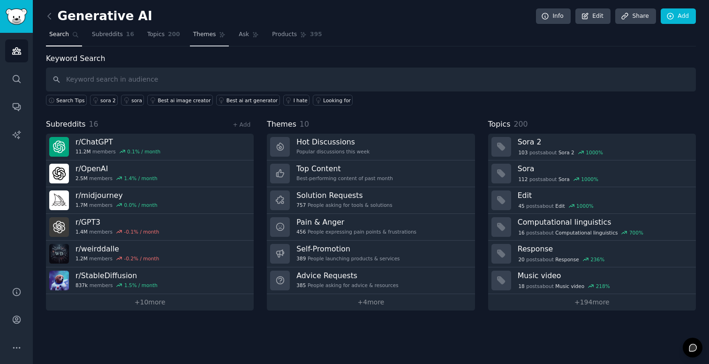
click at [203, 34] on span "Themes" at bounding box center [204, 34] width 23 height 8
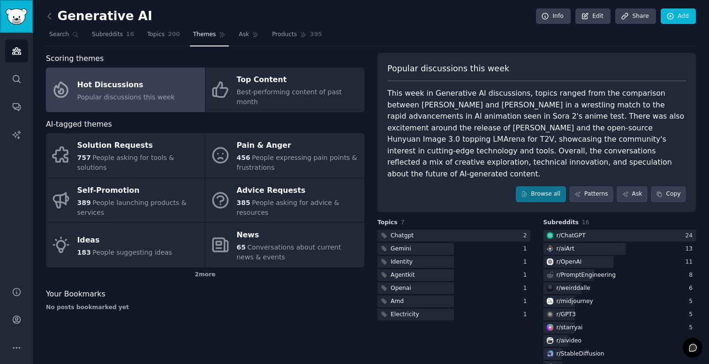
click at [8, 11] on img "Sidebar" at bounding box center [17, 16] width 22 height 16
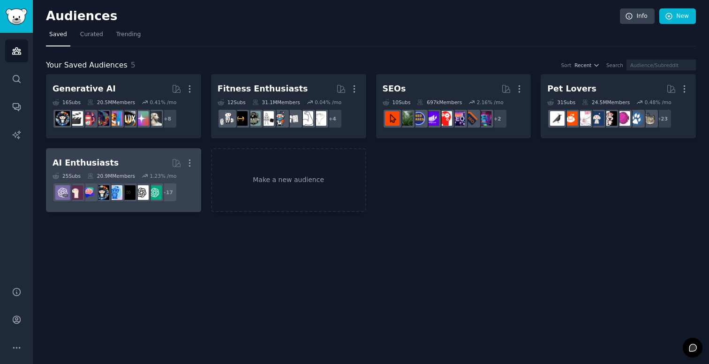
click at [117, 159] on h2 "AI Enthusiasts More" at bounding box center [124, 163] width 142 height 16
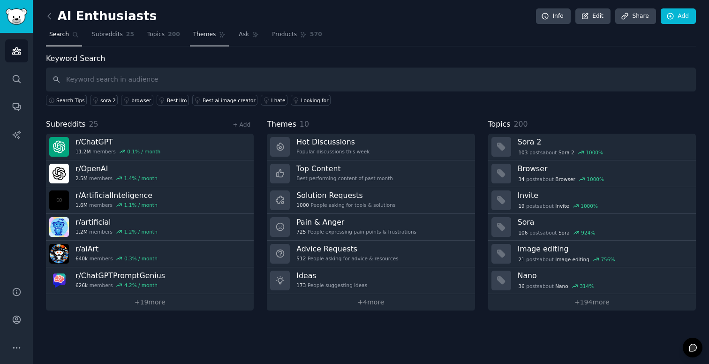
click at [201, 35] on span "Themes" at bounding box center [204, 34] width 23 height 8
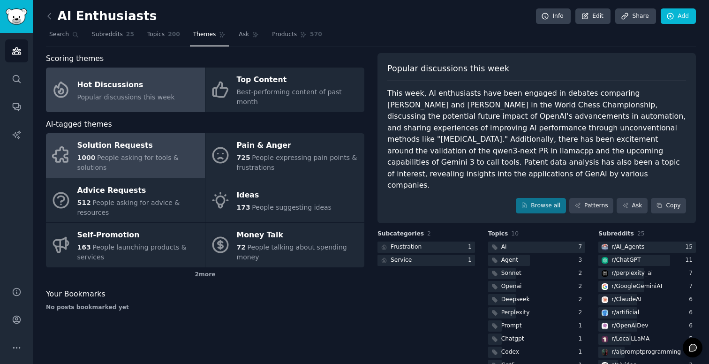
click at [160, 154] on span "People asking for tools & solutions" at bounding box center [127, 162] width 101 height 17
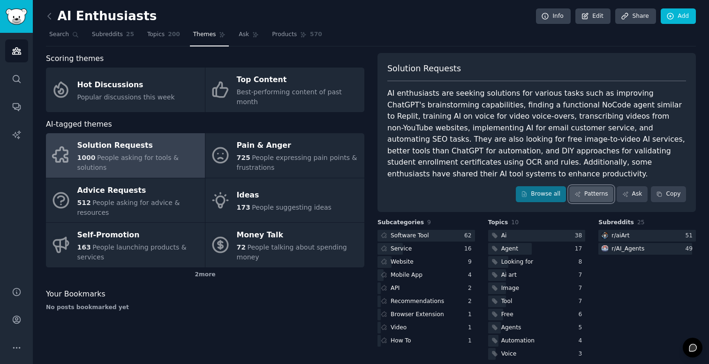
click at [606, 186] on link "Patterns" at bounding box center [592, 194] width 44 height 16
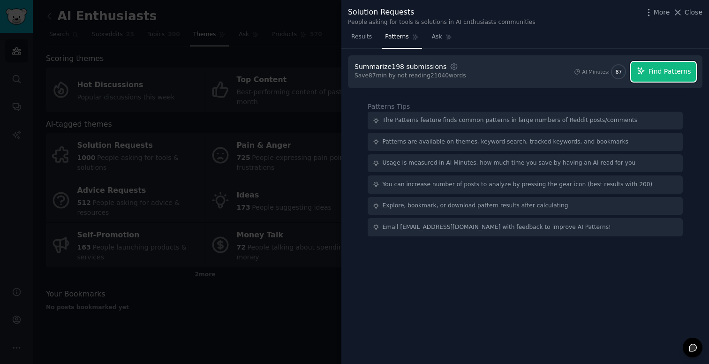
click at [668, 71] on span "Find Patterns" at bounding box center [670, 72] width 43 height 10
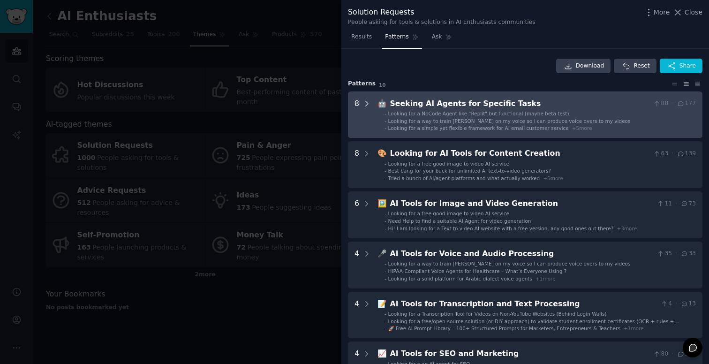
click at [365, 104] on icon at bounding box center [367, 103] width 8 height 8
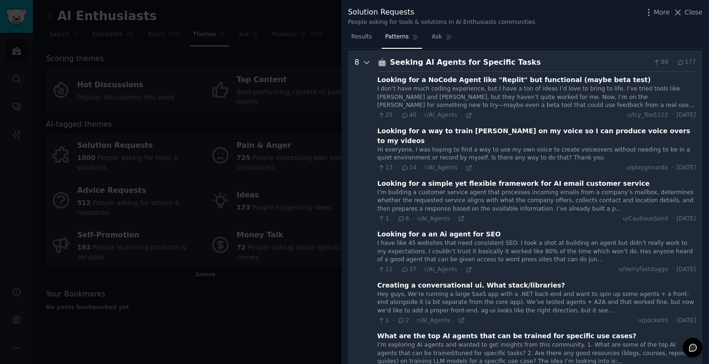
scroll to position [43, 0]
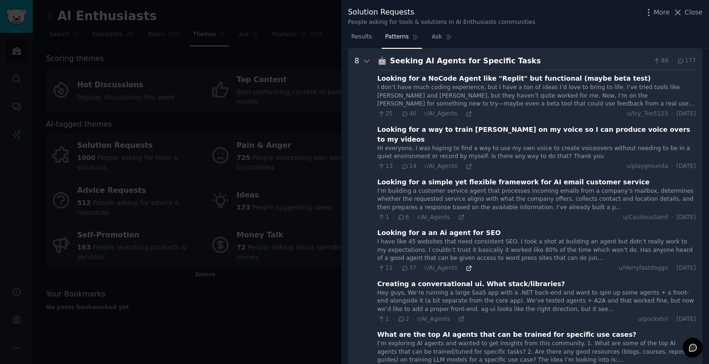
click at [466, 265] on icon at bounding box center [469, 268] width 7 height 7
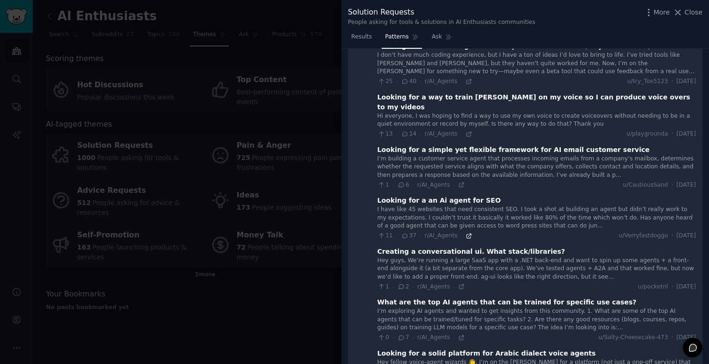
scroll to position [82, 0]
